Goal: Information Seeking & Learning: Learn about a topic

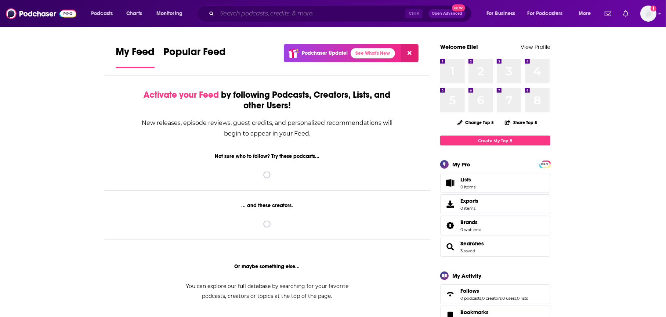
click at [259, 21] on div "Ctrl K Open Advanced New" at bounding box center [334, 13] width 275 height 17
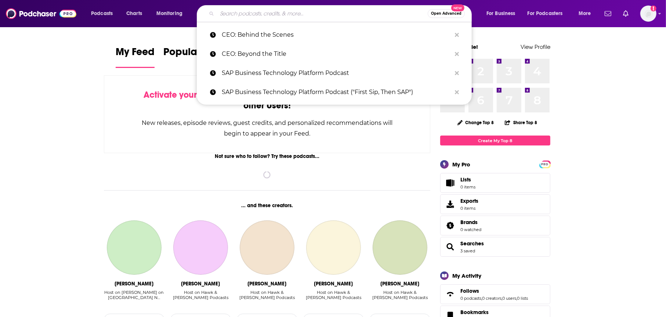
click at [256, 14] on input "Search podcasts, credits, & more..." at bounding box center [322, 14] width 211 height 12
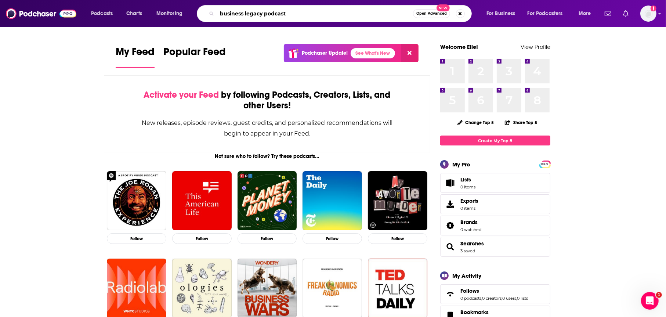
type input "business legacy podcast"
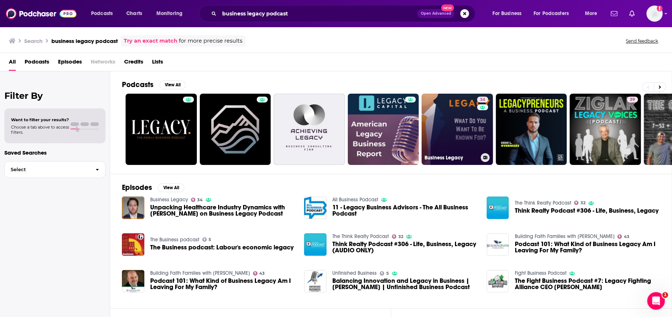
click at [465, 147] on link "34 Business Legacy" at bounding box center [457, 129] width 71 height 71
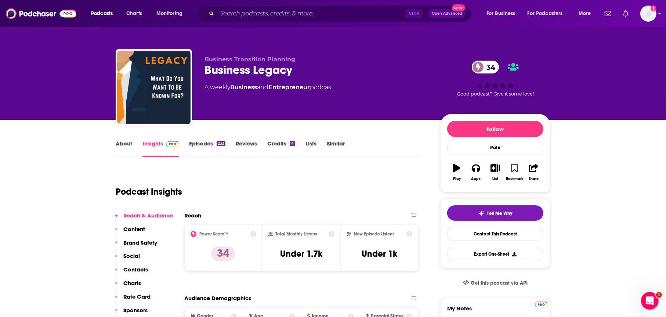
click at [120, 144] on link "About" at bounding box center [124, 148] width 17 height 17
